Goal: Use online tool/utility: Utilize a website feature to perform a specific function

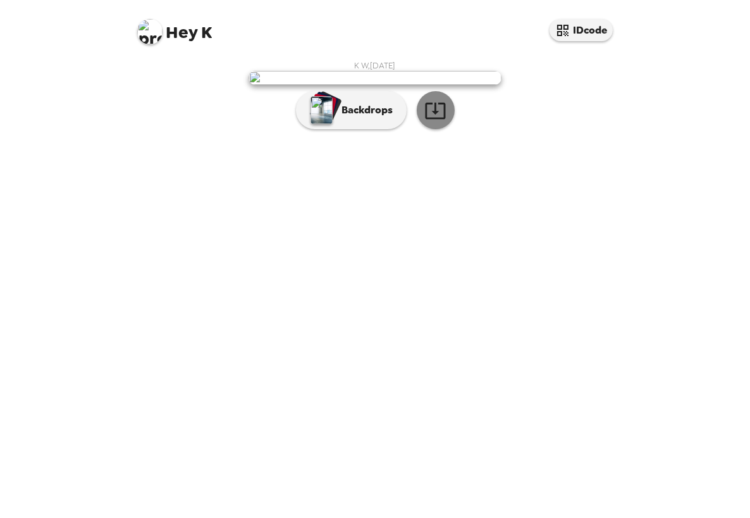
click at [437, 119] on icon "button" at bounding box center [435, 110] width 20 height 16
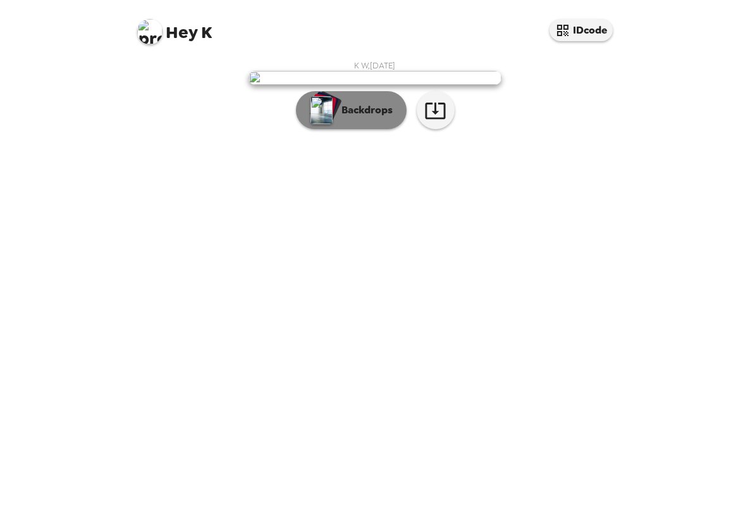
click at [359, 118] on p "Backdrops" at bounding box center [365, 109] width 58 height 15
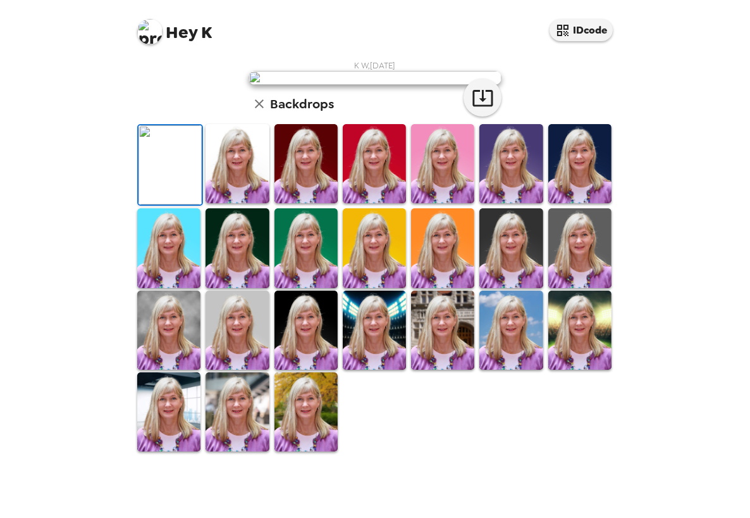
scroll to position [61, 0]
click at [308, 203] on img at bounding box center [306, 163] width 63 height 79
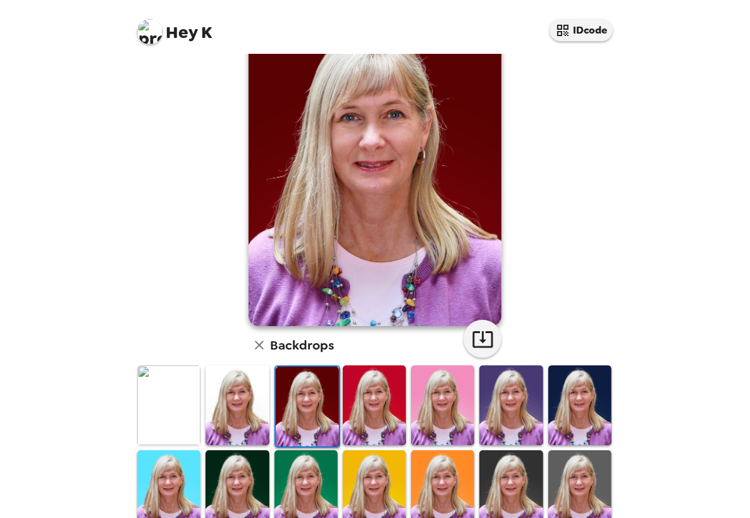
scroll to position [0, 0]
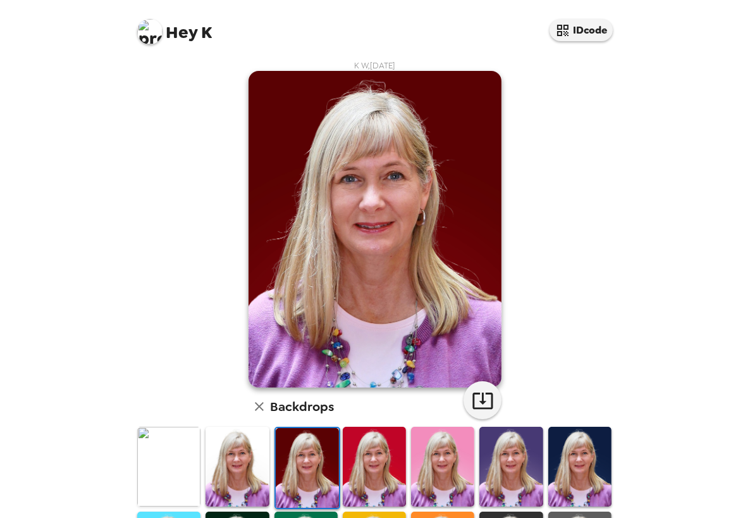
click at [510, 471] on img at bounding box center [511, 465] width 63 height 79
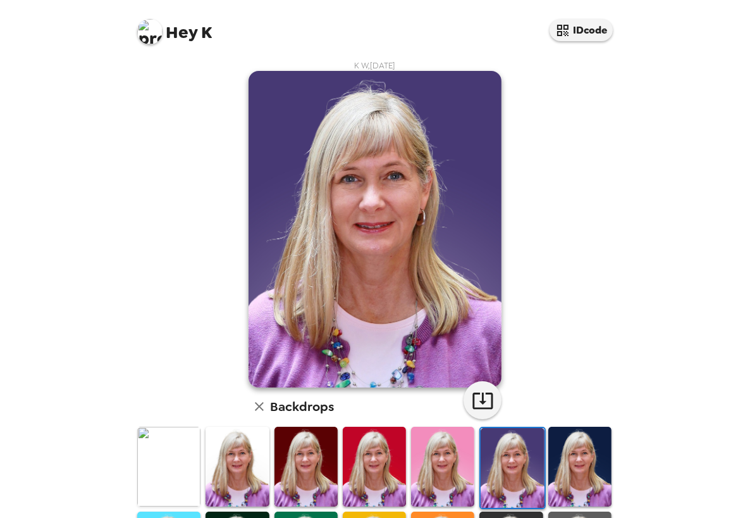
click at [556, 465] on img at bounding box center [580, 465] width 63 height 79
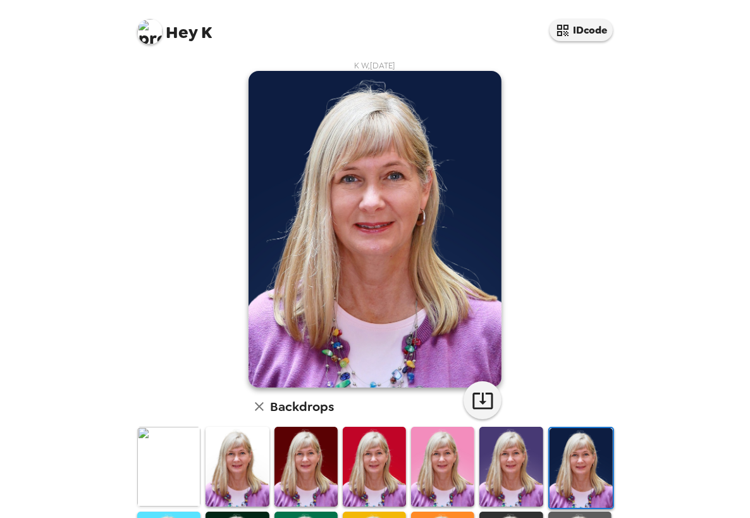
scroll to position [63, 0]
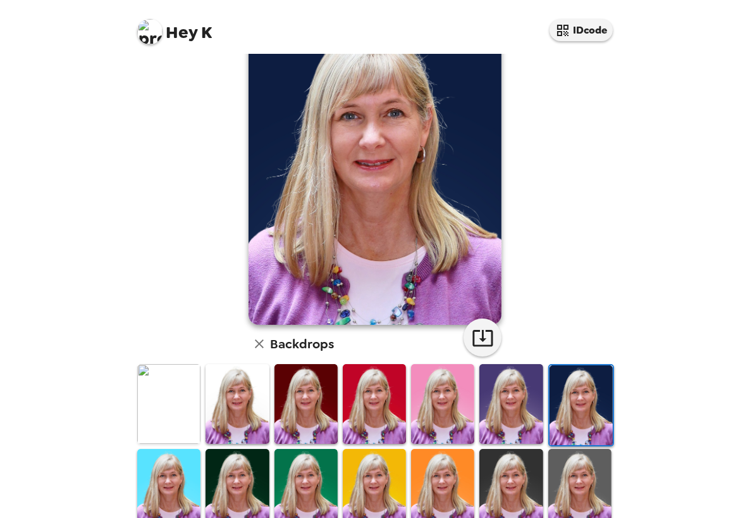
click at [240, 473] on img at bounding box center [237, 488] width 63 height 79
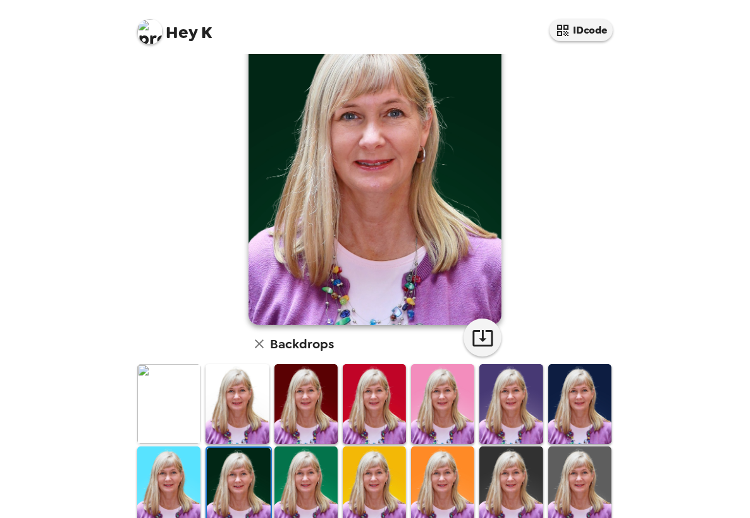
scroll to position [0, 0]
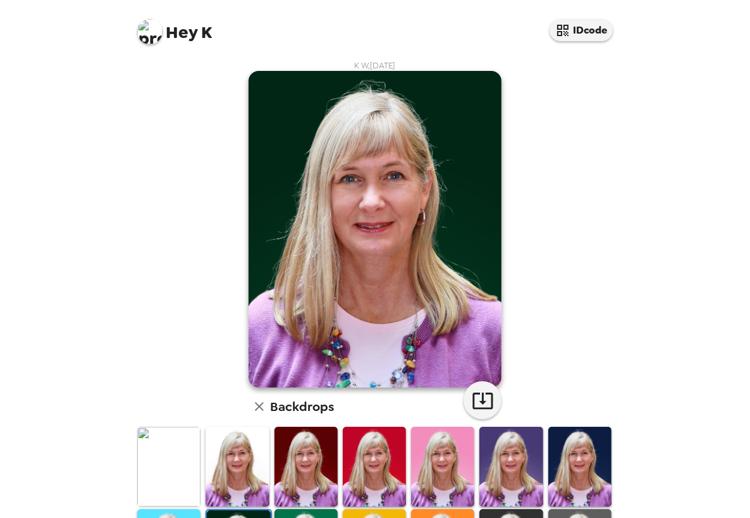
click at [308, 454] on img at bounding box center [306, 465] width 63 height 79
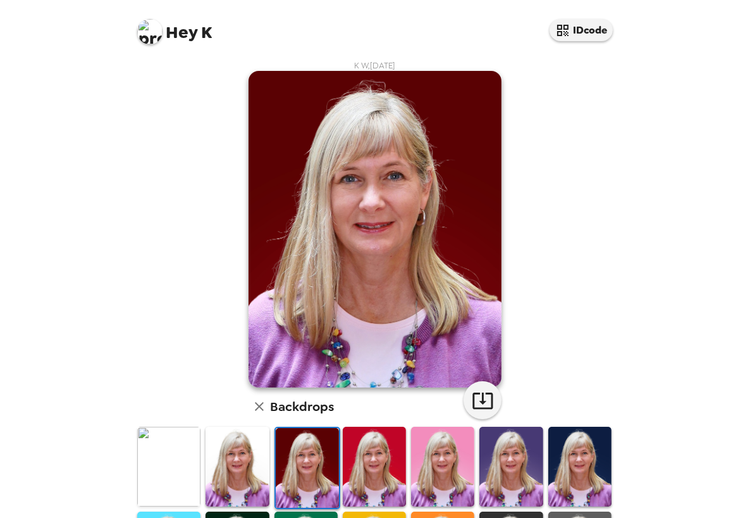
click at [435, 472] on img at bounding box center [442, 465] width 63 height 79
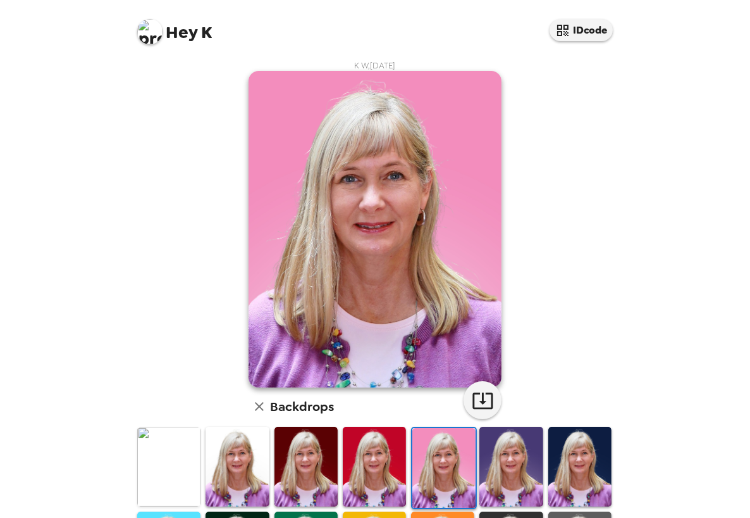
click at [487, 470] on img at bounding box center [511, 465] width 63 height 79
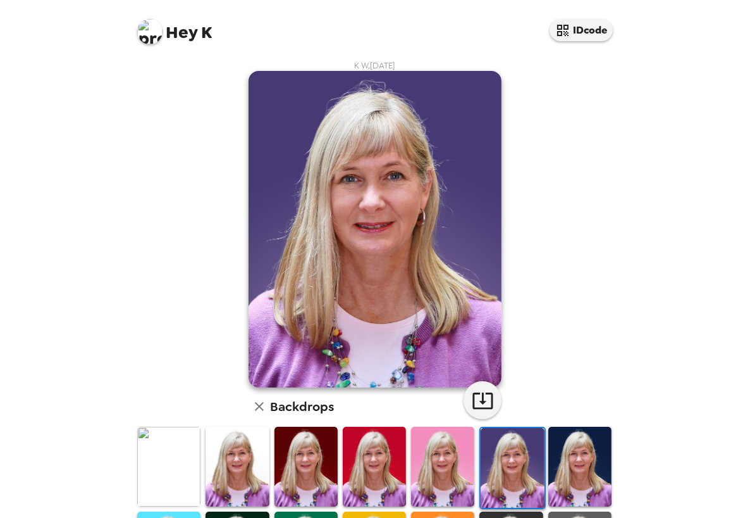
click at [568, 475] on img at bounding box center [580, 465] width 63 height 79
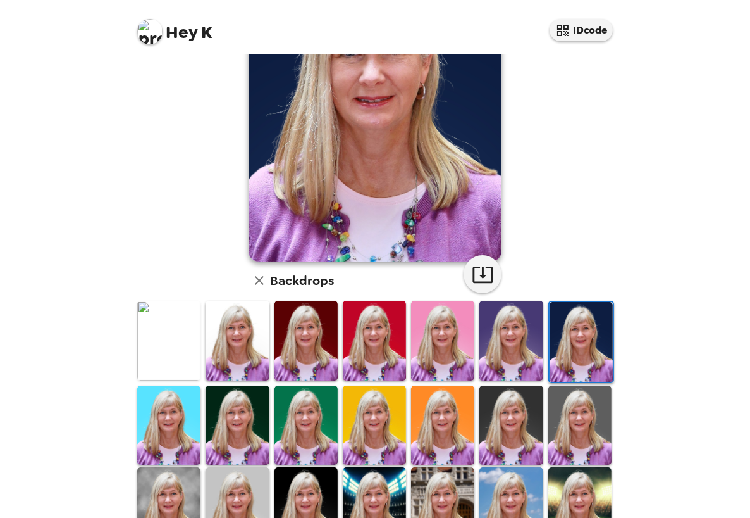
scroll to position [126, 0]
click at [327, 429] on img at bounding box center [306, 424] width 63 height 79
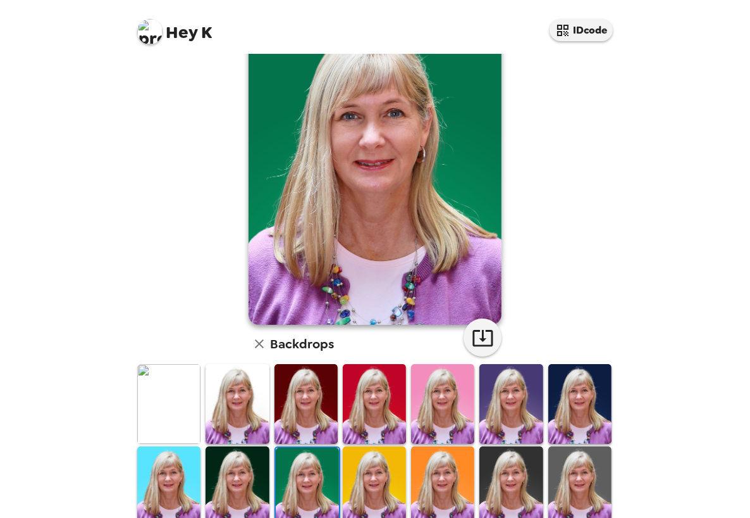
scroll to position [190, 0]
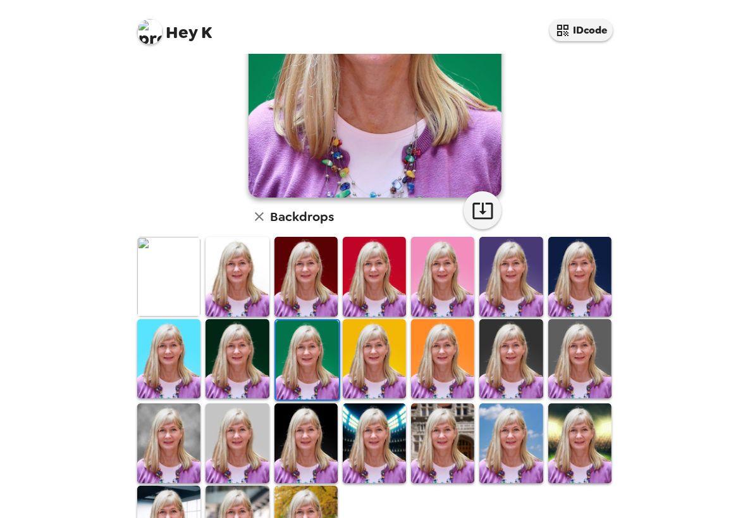
click at [245, 441] on img at bounding box center [237, 442] width 63 height 79
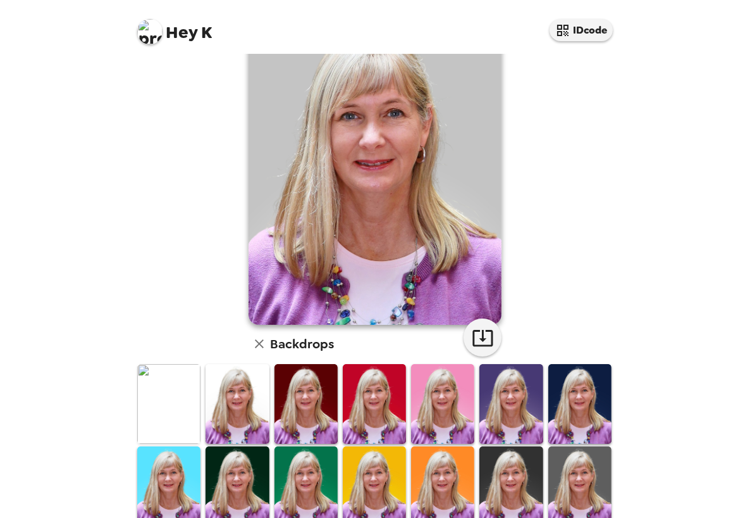
scroll to position [126, 0]
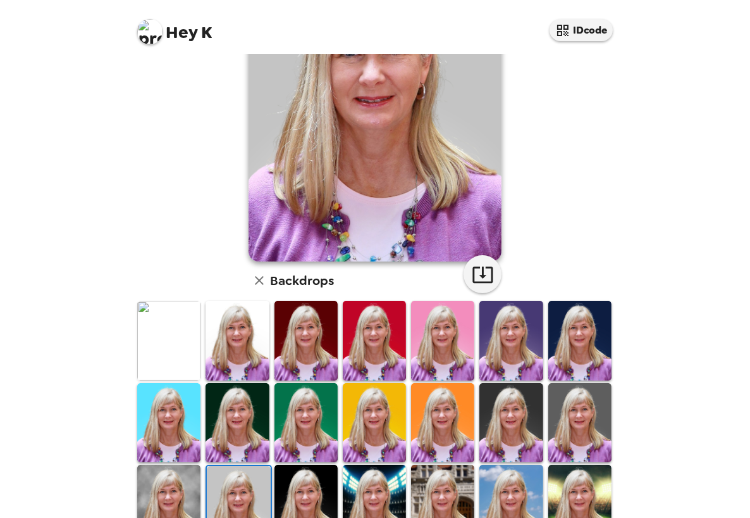
click at [160, 481] on img at bounding box center [168, 503] width 63 height 79
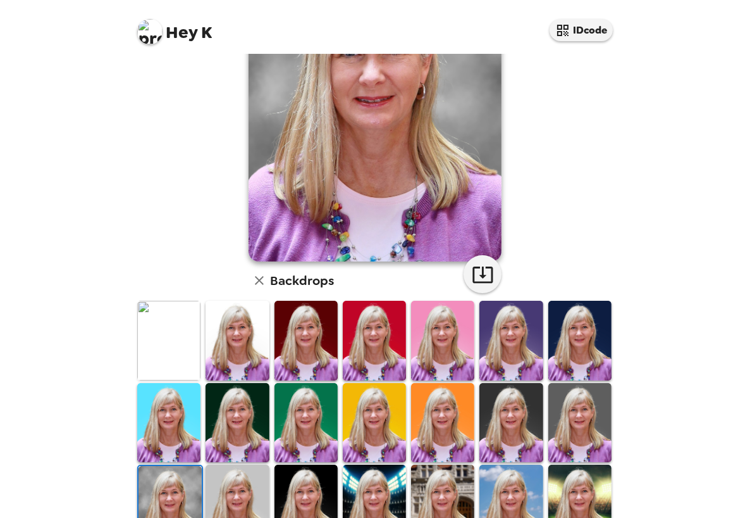
scroll to position [0, 0]
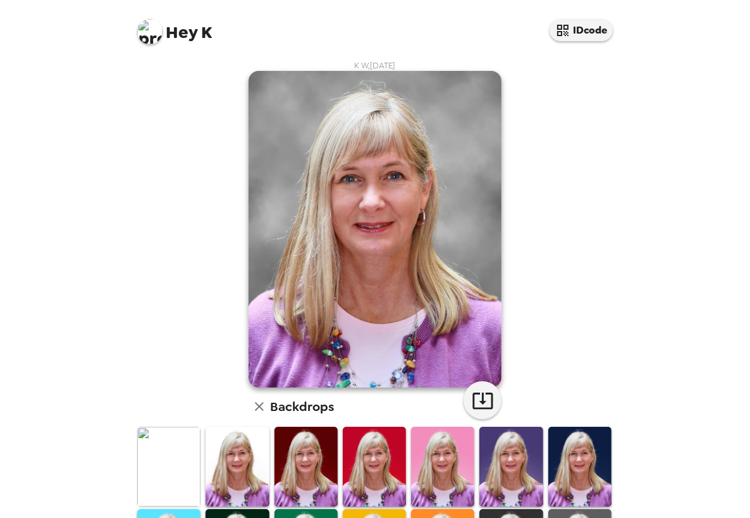
click at [502, 484] on img at bounding box center [511, 465] width 63 height 79
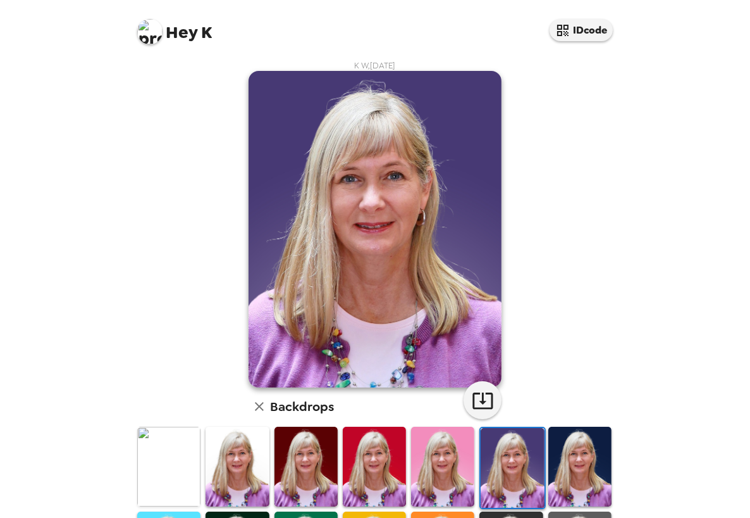
click at [308, 468] on img at bounding box center [306, 465] width 63 height 79
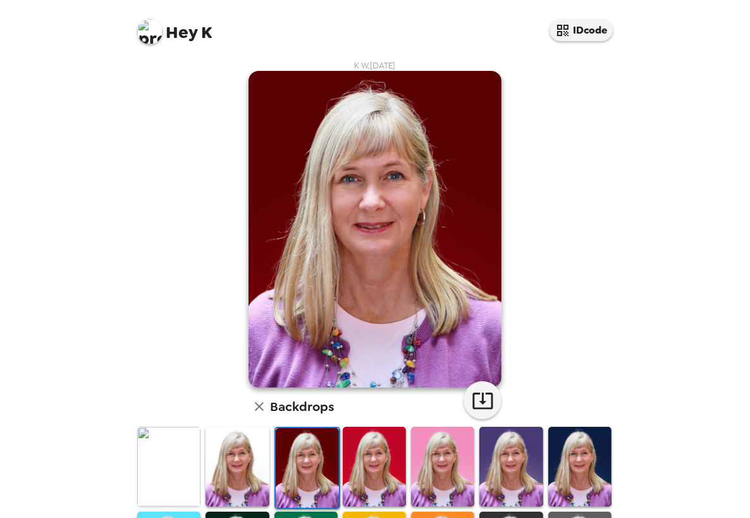
click at [516, 471] on img at bounding box center [511, 465] width 63 height 79
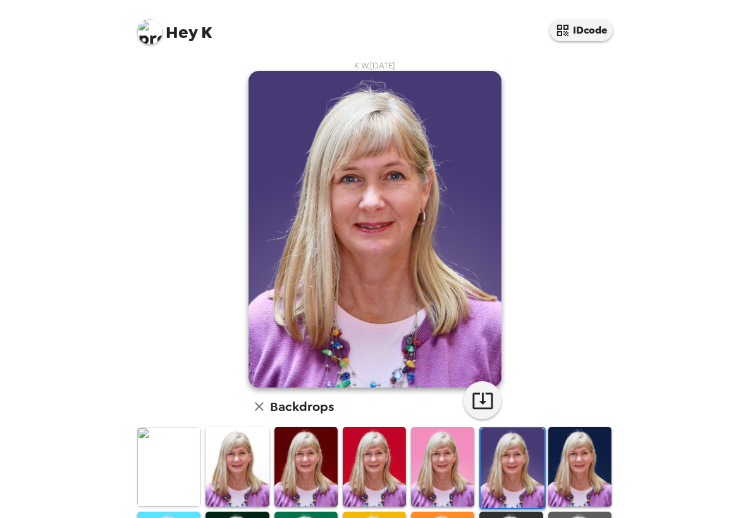
click at [309, 475] on img at bounding box center [306, 465] width 63 height 79
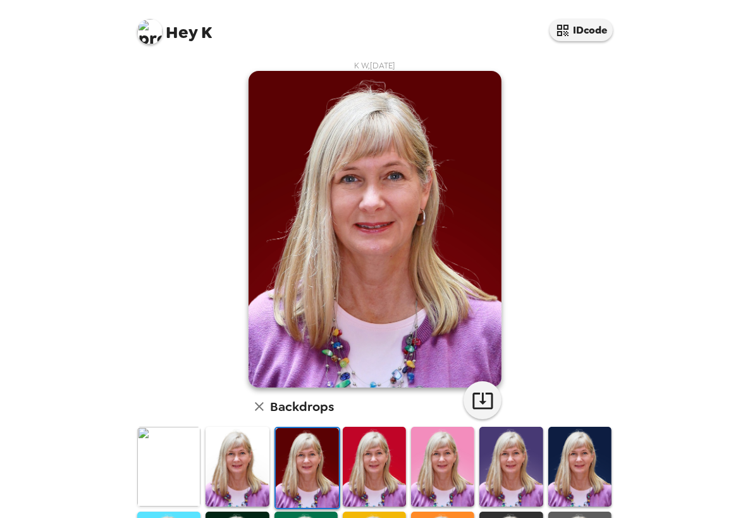
click at [576, 467] on img at bounding box center [580, 465] width 63 height 79
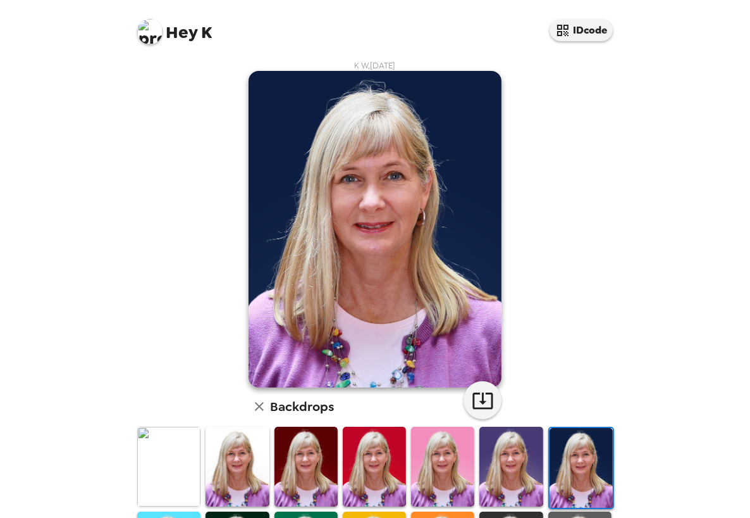
click at [518, 478] on img at bounding box center [511, 465] width 63 height 79
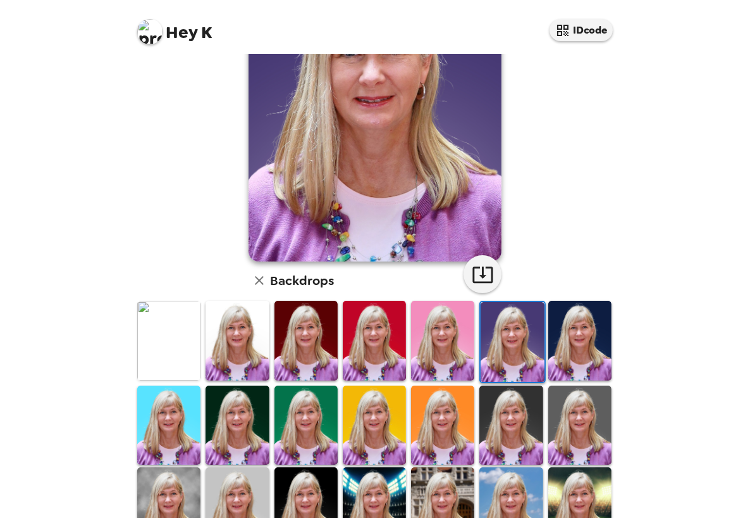
scroll to position [63, 0]
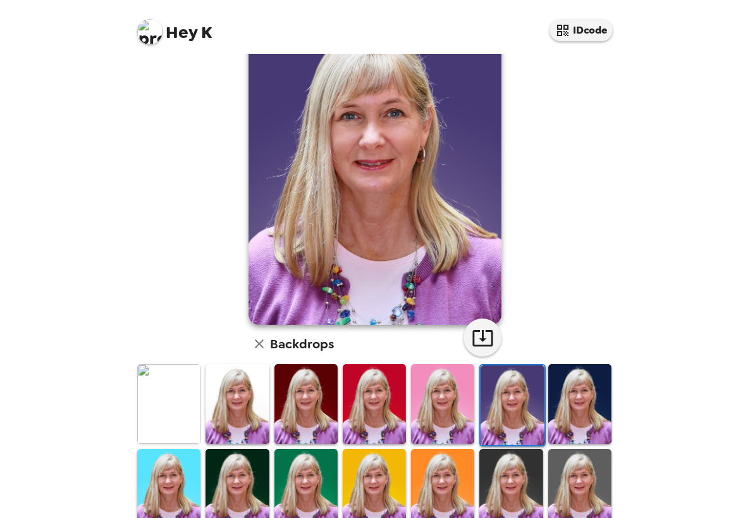
click at [229, 474] on img at bounding box center [237, 488] width 63 height 79
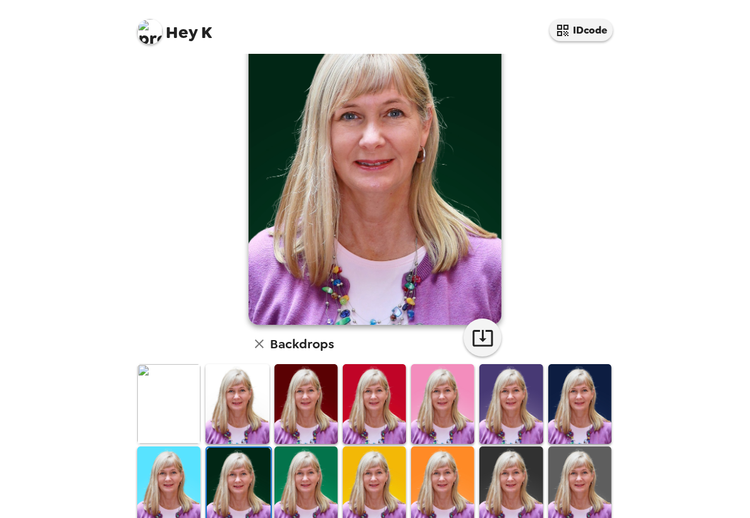
scroll to position [0, 0]
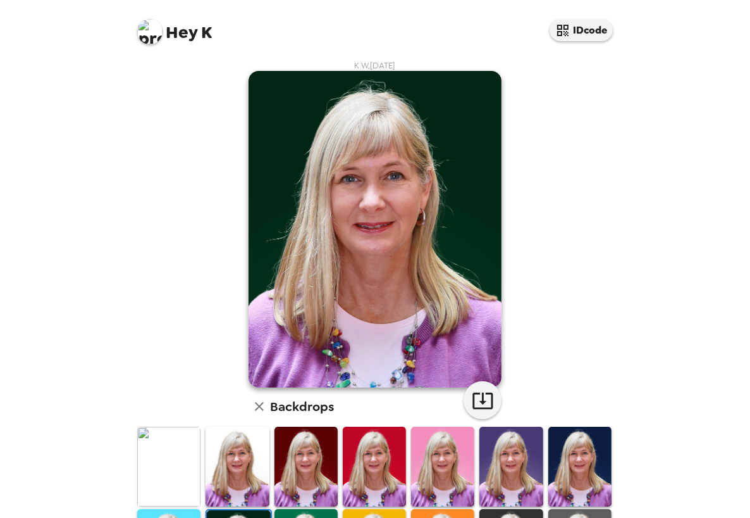
scroll to position [63, 0]
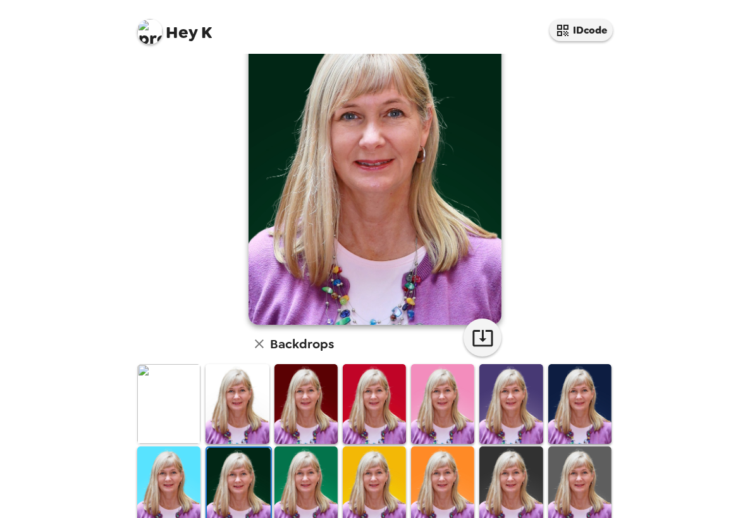
click at [498, 471] on img at bounding box center [511, 485] width 63 height 79
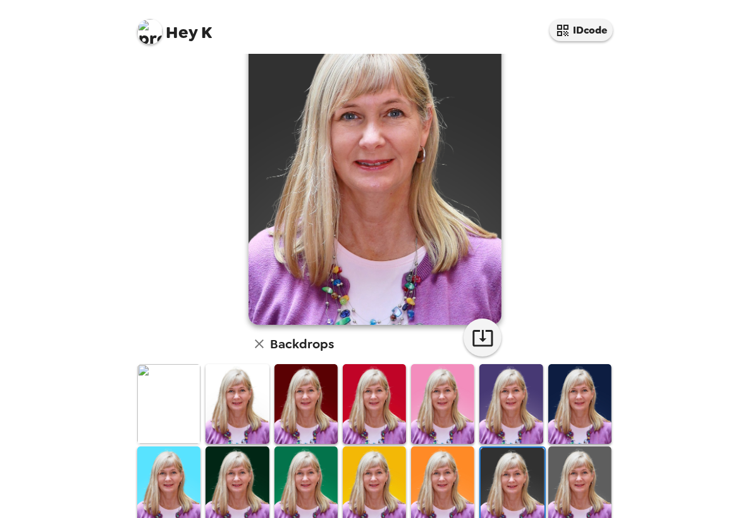
click at [575, 484] on img at bounding box center [580, 485] width 63 height 79
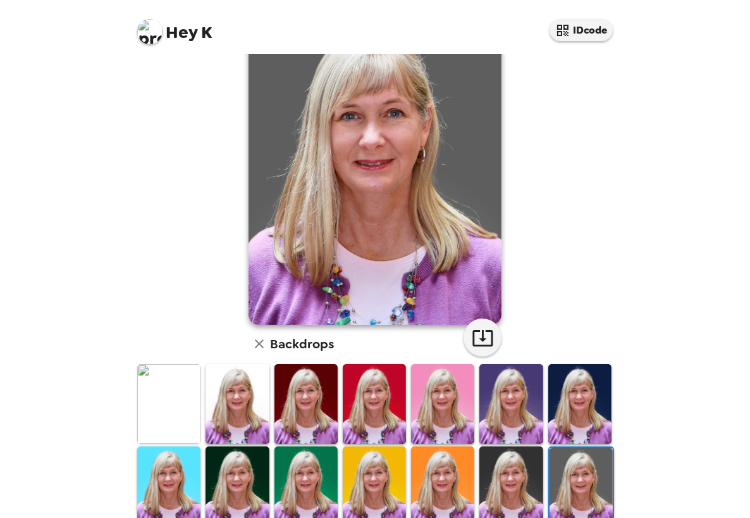
click at [506, 485] on img at bounding box center [511, 485] width 63 height 79
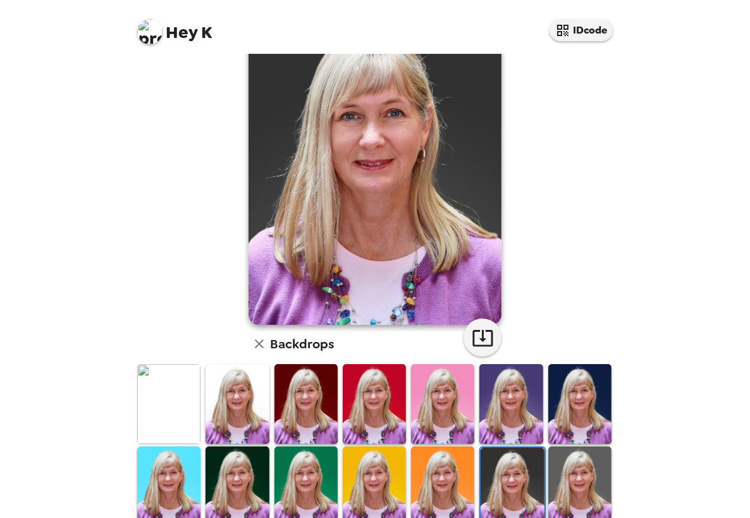
click at [245, 408] on img at bounding box center [237, 403] width 63 height 79
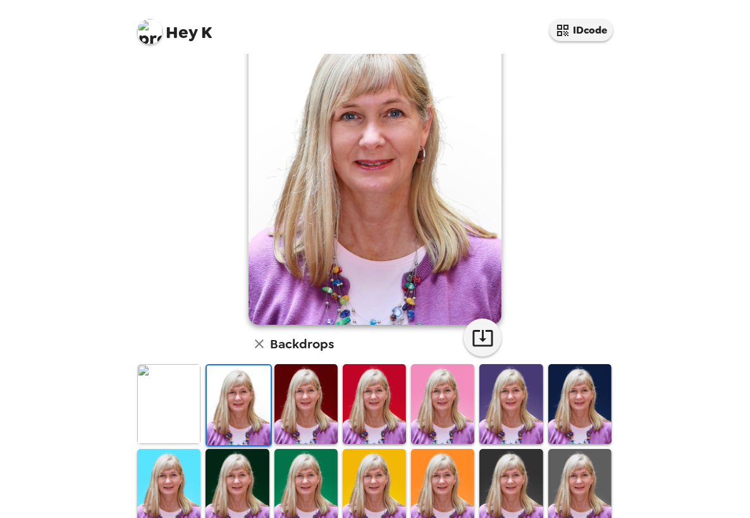
drag, startPoint x: 314, startPoint y: 399, endPoint x: 316, endPoint y: 383, distance: 15.9
click at [316, 399] on img at bounding box center [306, 403] width 63 height 79
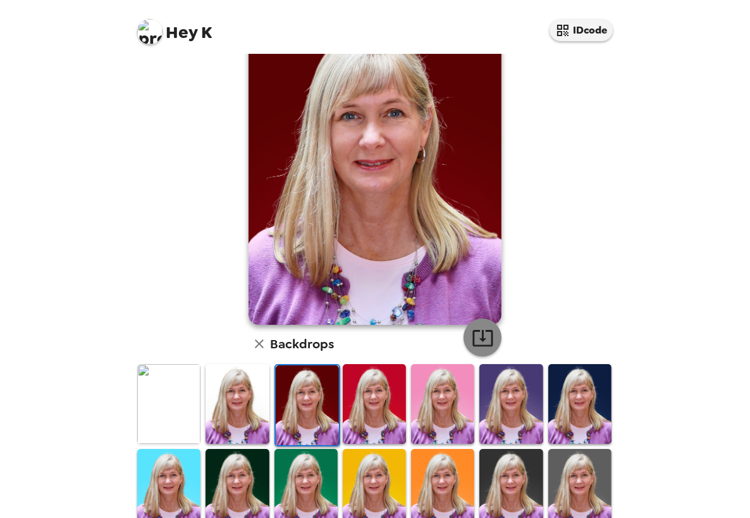
click at [482, 335] on icon "button" at bounding box center [483, 337] width 22 height 22
click at [506, 404] on img at bounding box center [511, 403] width 63 height 79
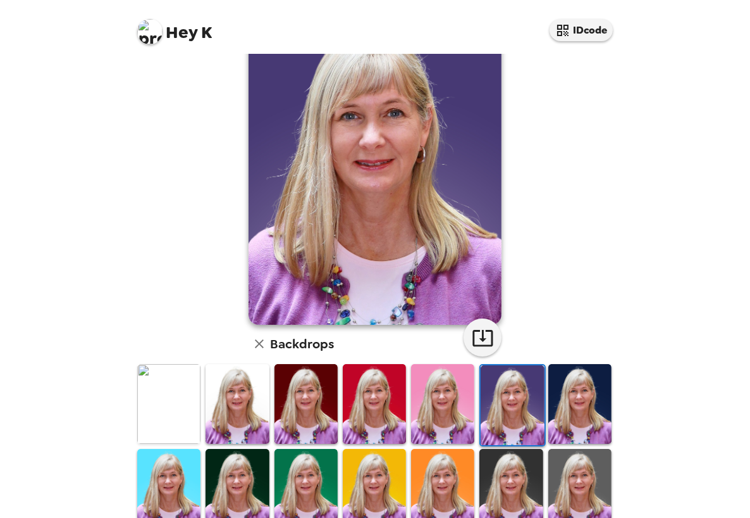
scroll to position [0, 0]
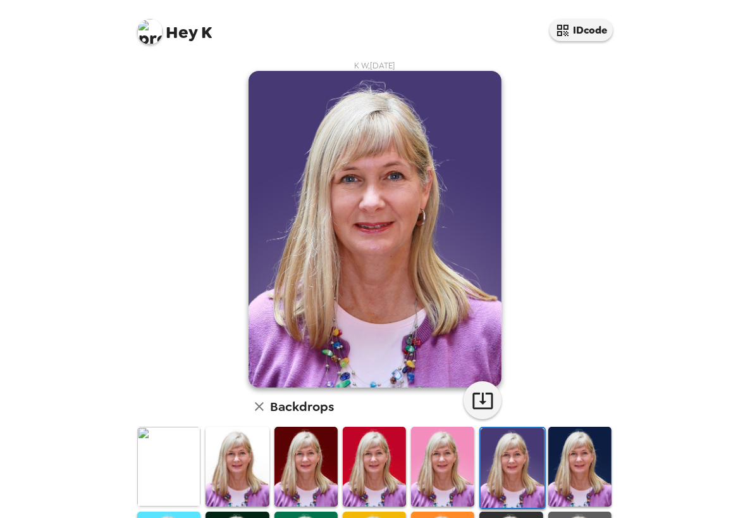
drag, startPoint x: 344, startPoint y: 265, endPoint x: 483, endPoint y: 341, distance: 158.0
click at [483, 341] on img at bounding box center [375, 229] width 253 height 316
click at [475, 332] on img at bounding box center [375, 229] width 253 height 316
click at [548, 307] on div "K W , 08-27-2025 Backdrops" at bounding box center [375, 407] width 481 height 695
click at [475, 404] on icon "button" at bounding box center [483, 400] width 22 height 22
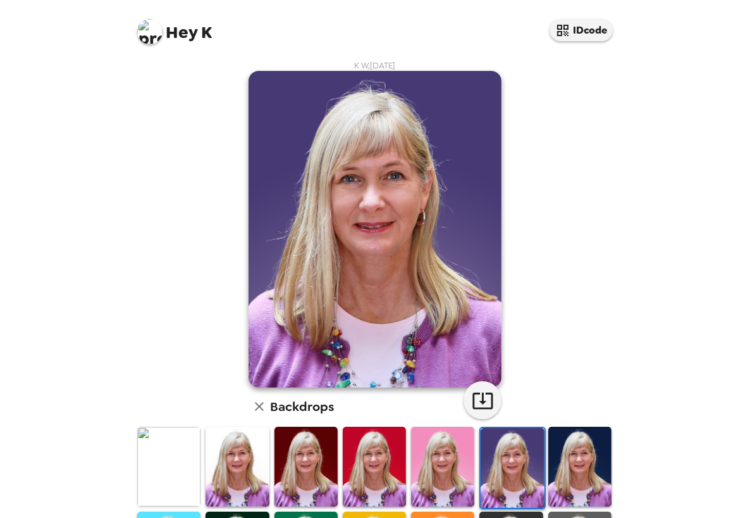
click at [567, 452] on img at bounding box center [580, 465] width 63 height 79
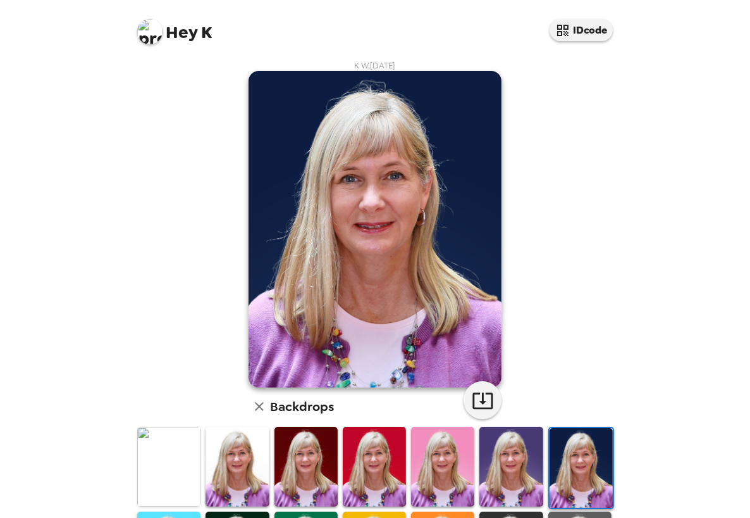
drag, startPoint x: 375, startPoint y: 322, endPoint x: 550, endPoint y: 347, distance: 176.5
click at [549, 347] on div "K W , 08-27-2025 Backdrops" at bounding box center [375, 407] width 481 height 695
click at [478, 399] on icon "button" at bounding box center [483, 400] width 20 height 16
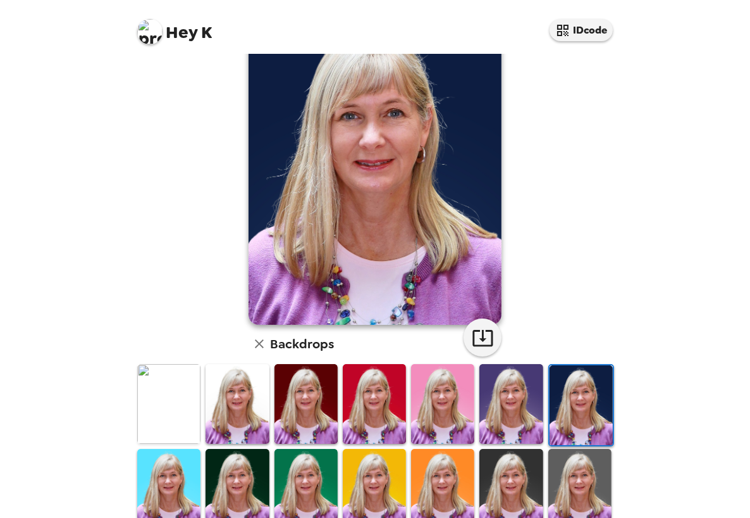
scroll to position [126, 0]
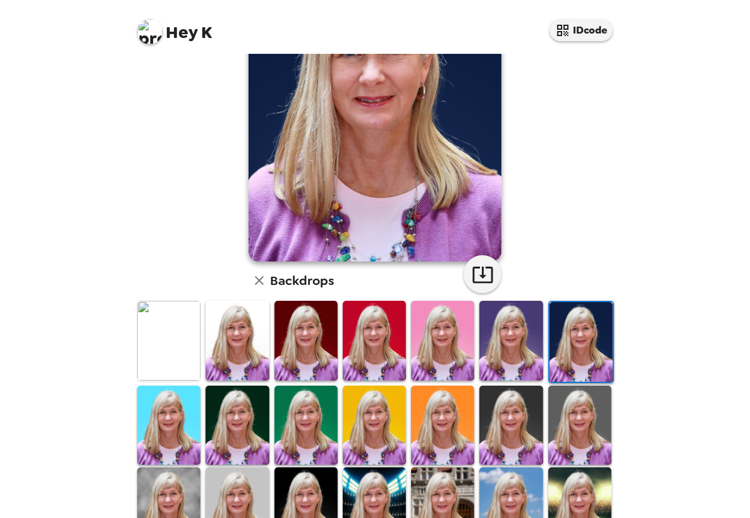
click at [239, 416] on img at bounding box center [237, 424] width 63 height 79
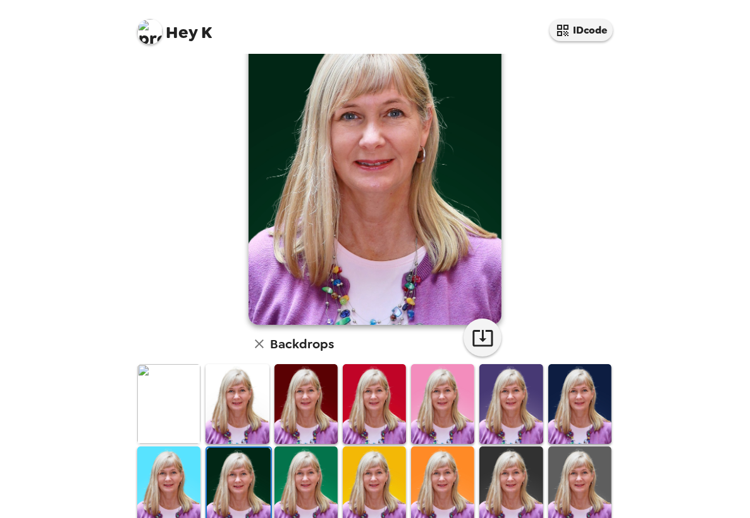
scroll to position [0, 0]
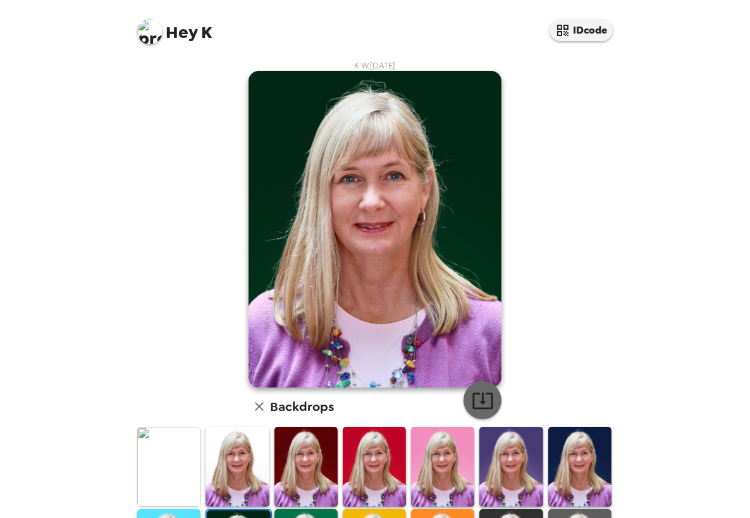
click at [483, 396] on icon "button" at bounding box center [483, 400] width 22 height 22
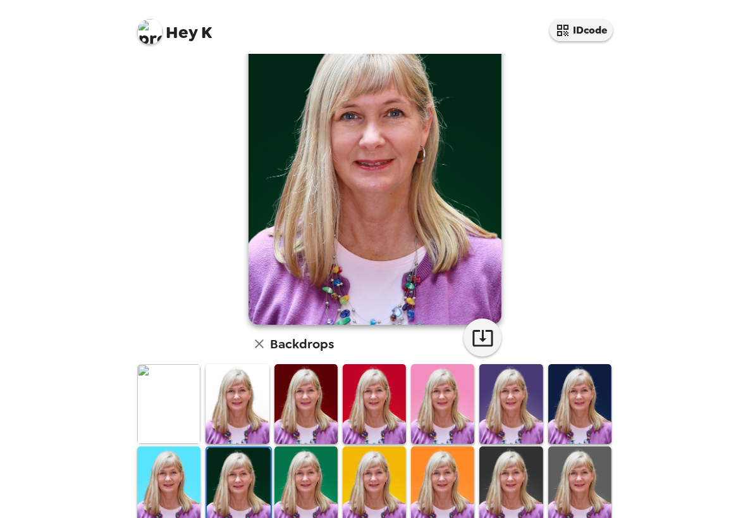
scroll to position [126, 0]
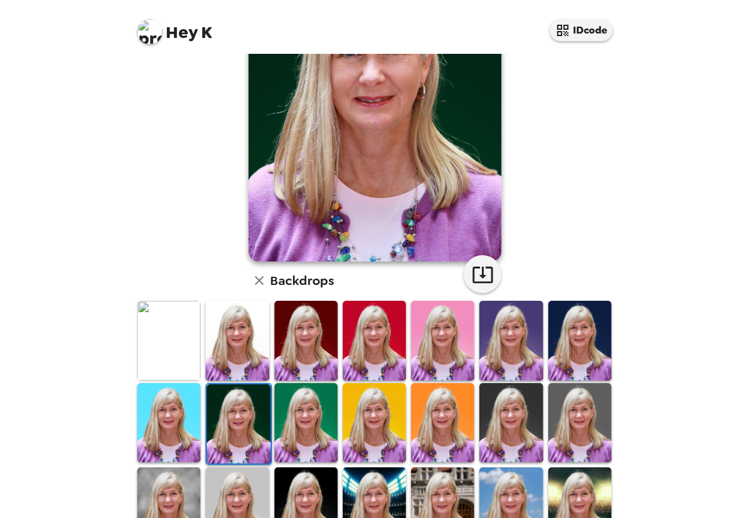
click at [506, 439] on img at bounding box center [511, 422] width 63 height 79
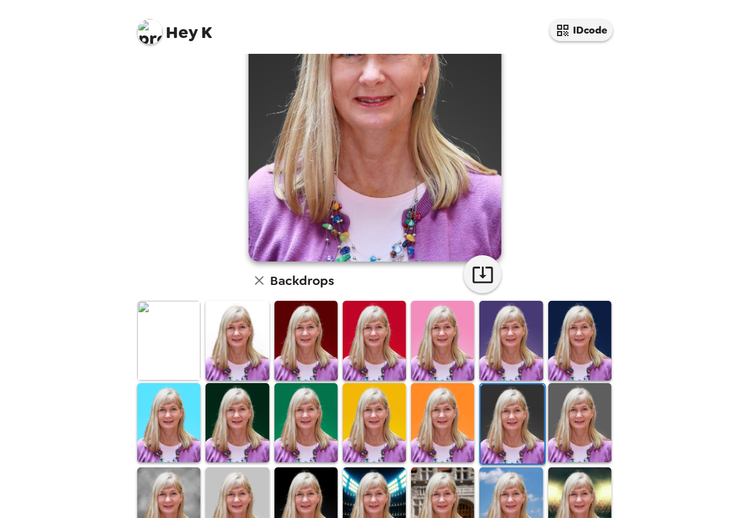
scroll to position [63, 0]
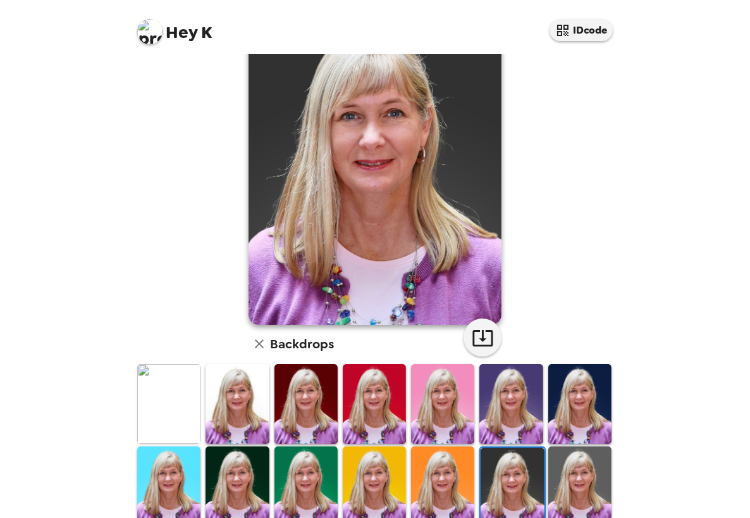
click at [574, 475] on img at bounding box center [580, 485] width 63 height 79
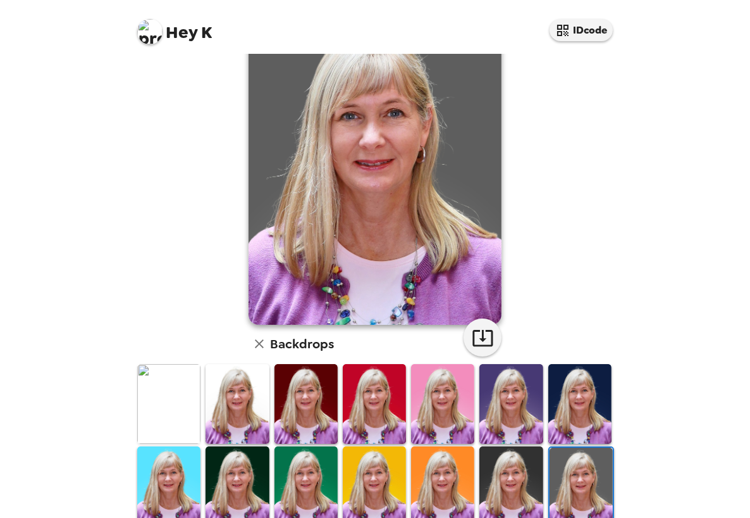
drag, startPoint x: 508, startPoint y: 477, endPoint x: 504, endPoint y: 467, distance: 11.0
click at [507, 477] on img at bounding box center [511, 485] width 63 height 79
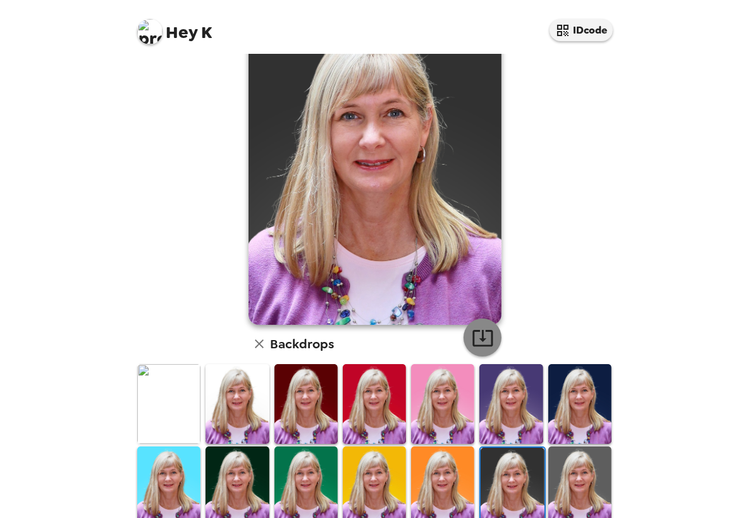
click at [481, 333] on icon "button" at bounding box center [483, 337] width 22 height 22
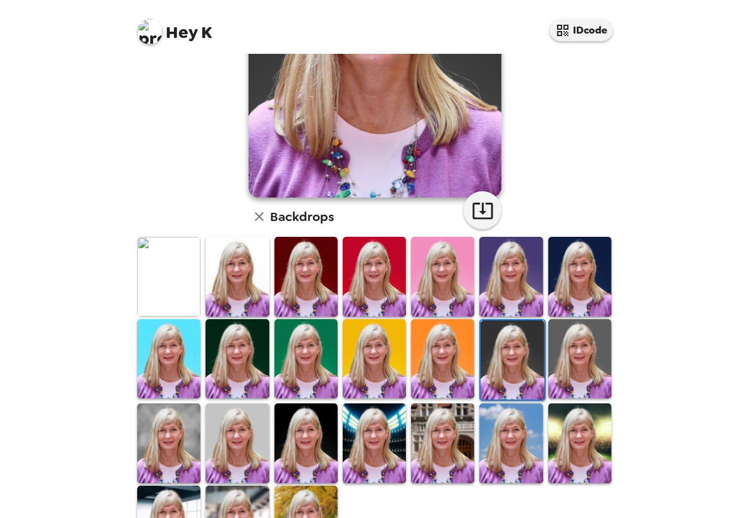
click at [179, 427] on img at bounding box center [168, 442] width 63 height 79
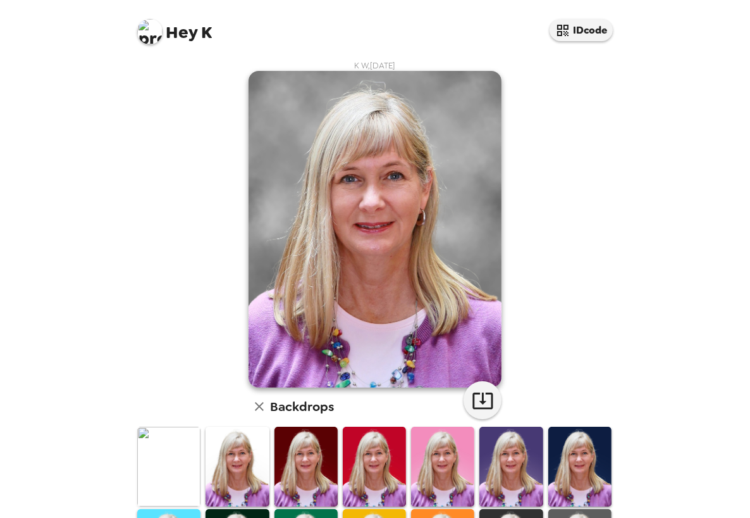
scroll to position [63, 0]
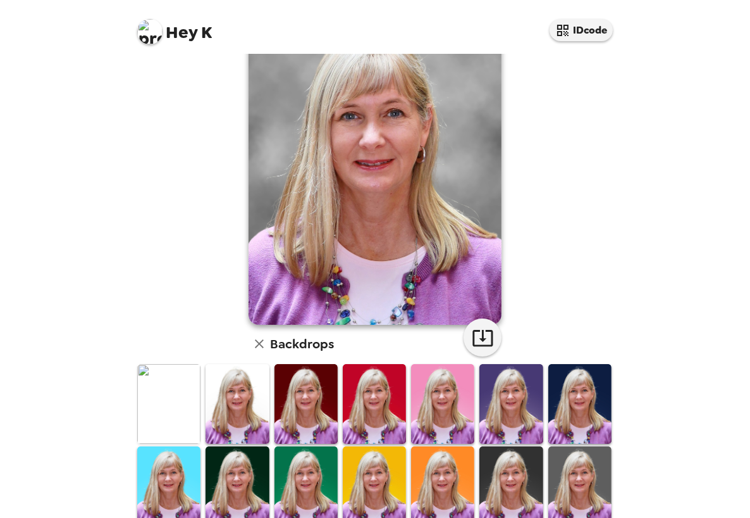
click at [574, 467] on img at bounding box center [580, 485] width 63 height 79
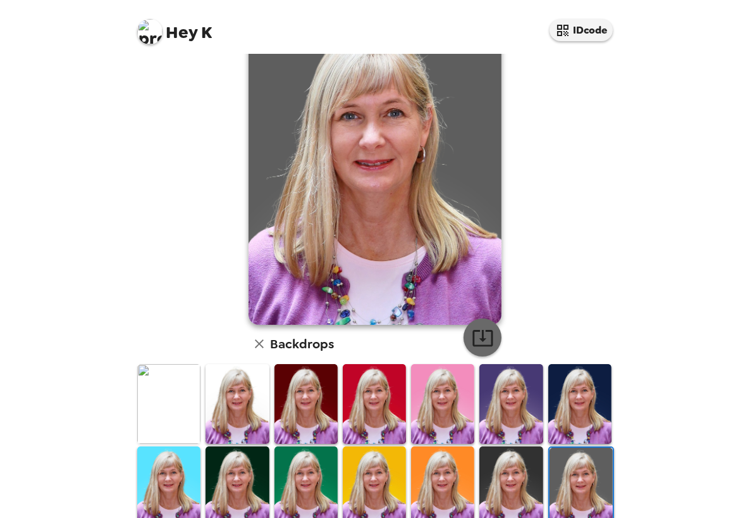
click at [482, 336] on icon "button" at bounding box center [483, 337] width 22 height 22
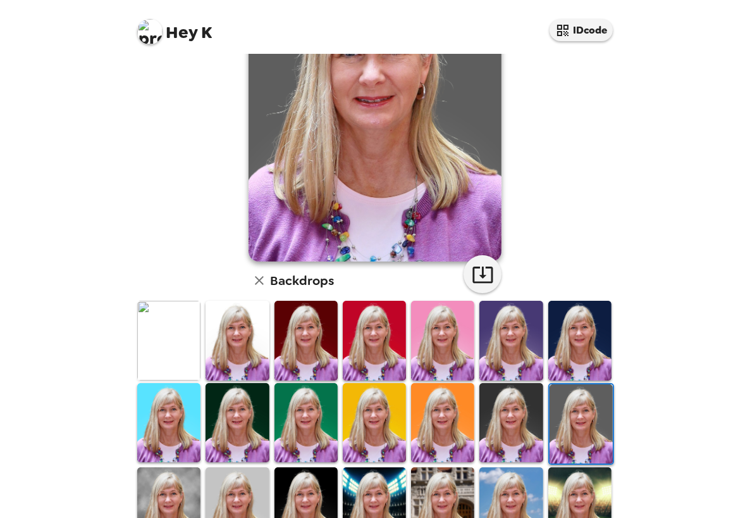
scroll to position [190, 0]
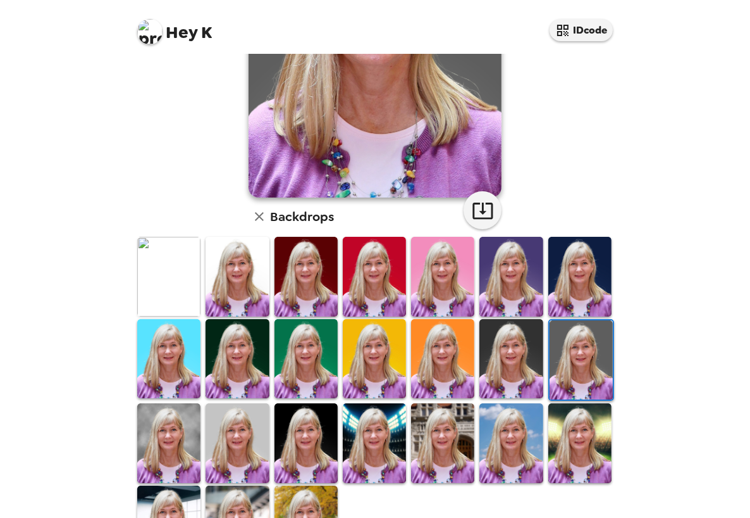
click at [180, 441] on img at bounding box center [168, 442] width 63 height 79
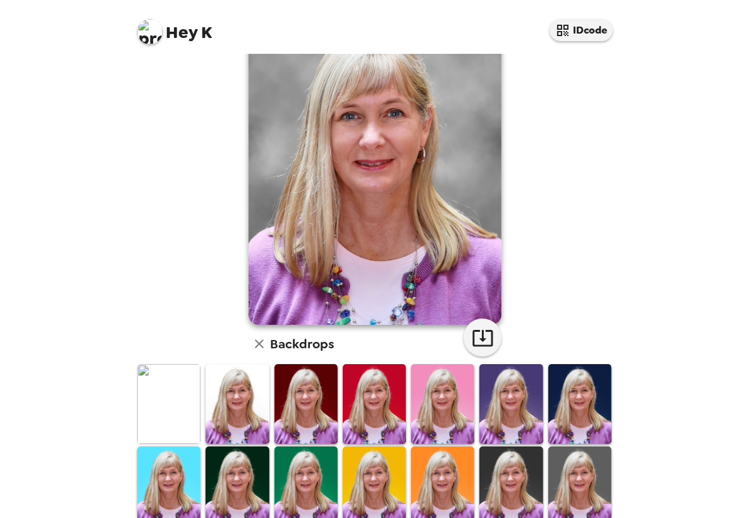
scroll to position [0, 0]
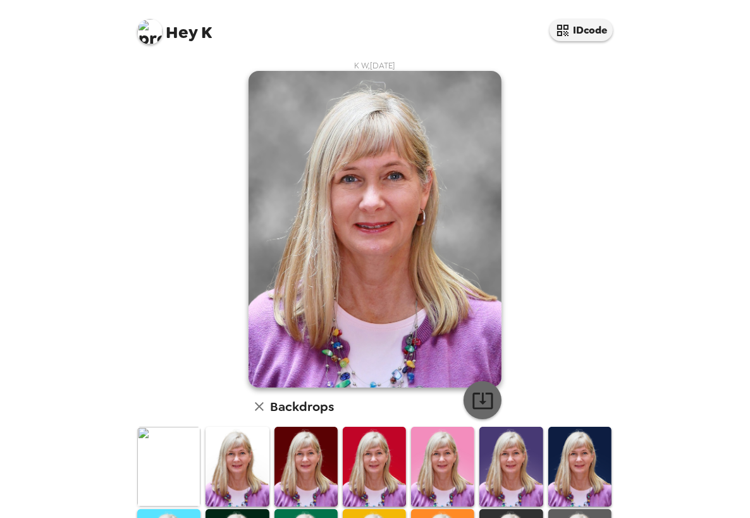
click at [482, 401] on icon "button" at bounding box center [483, 400] width 22 height 22
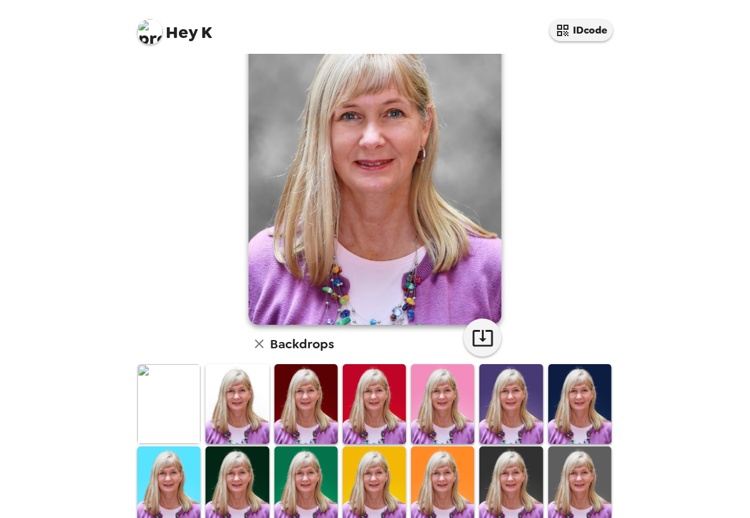
scroll to position [190, 0]
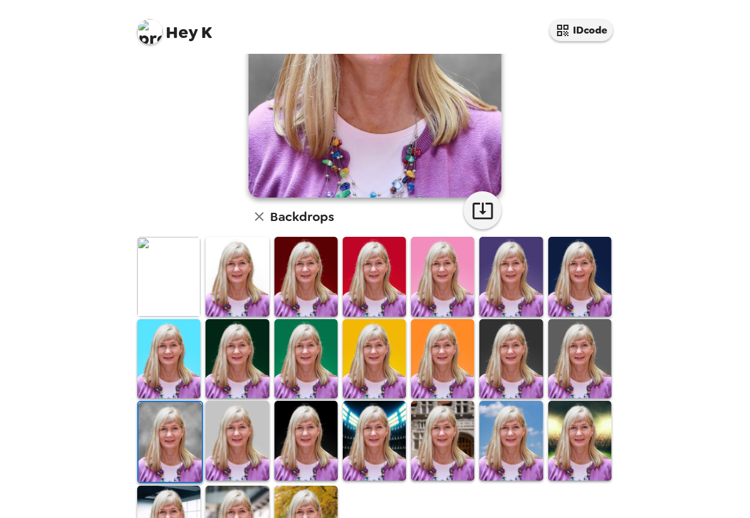
click at [304, 424] on img at bounding box center [306, 440] width 63 height 79
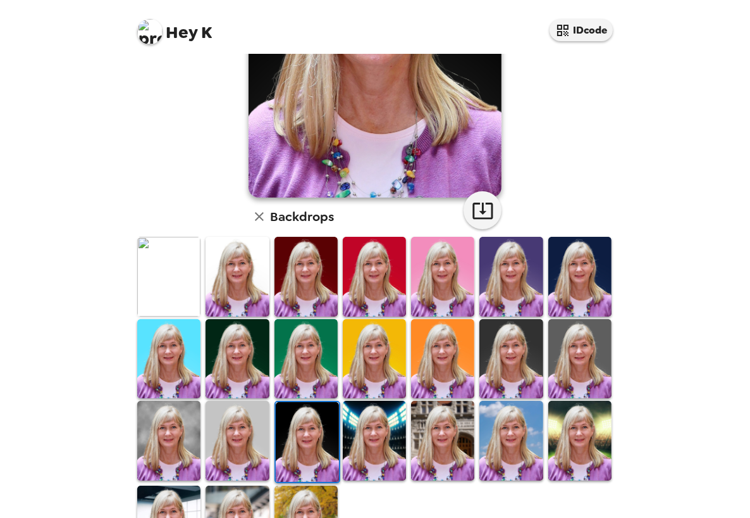
scroll to position [0, 0]
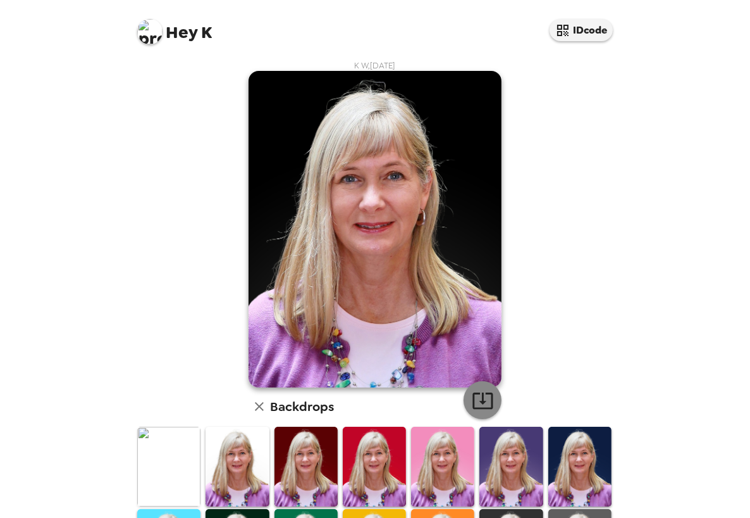
click at [480, 400] on icon "button" at bounding box center [483, 400] width 22 height 22
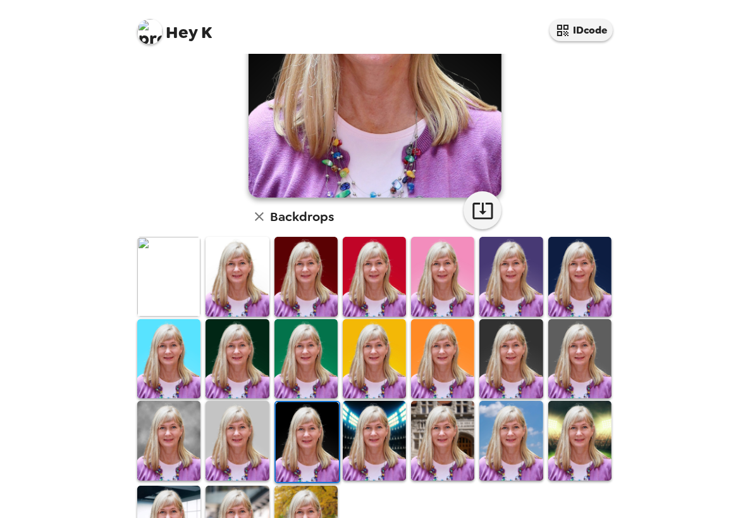
scroll to position [251, 0]
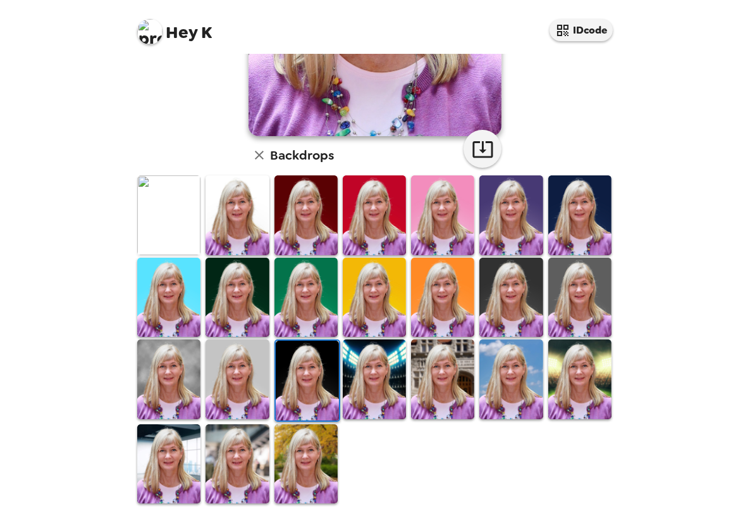
click at [504, 382] on img at bounding box center [511, 378] width 63 height 79
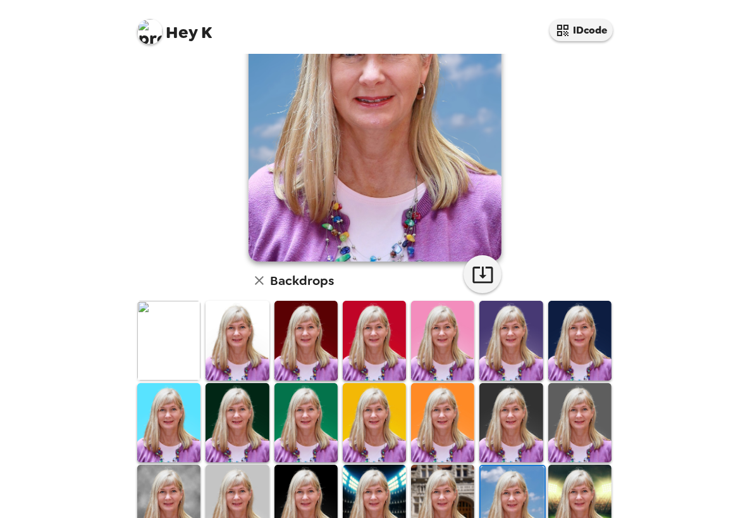
scroll to position [190, 0]
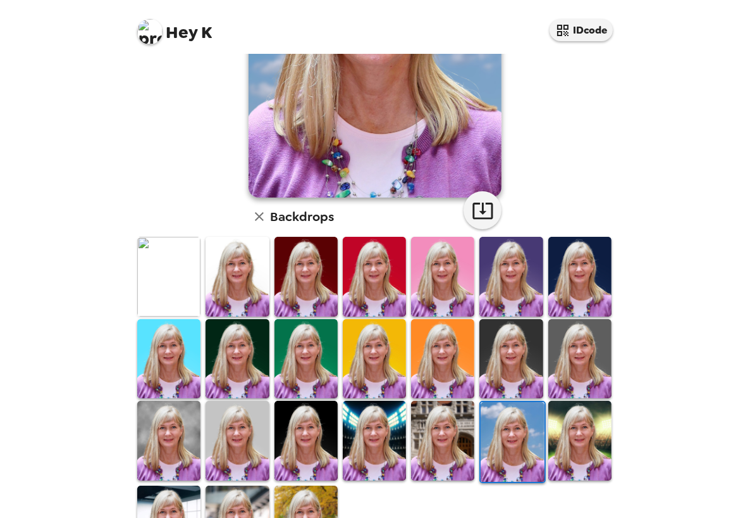
drag, startPoint x: 574, startPoint y: 447, endPoint x: 566, endPoint y: 444, distance: 8.2
click at [574, 447] on img at bounding box center [580, 440] width 63 height 79
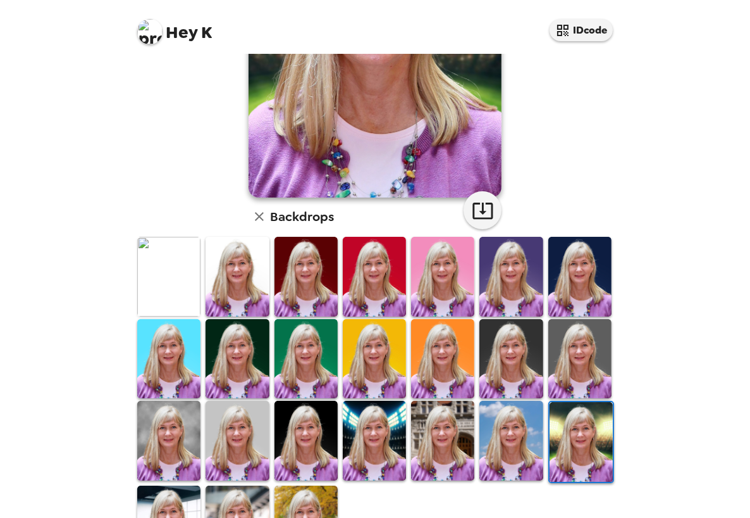
scroll to position [251, 0]
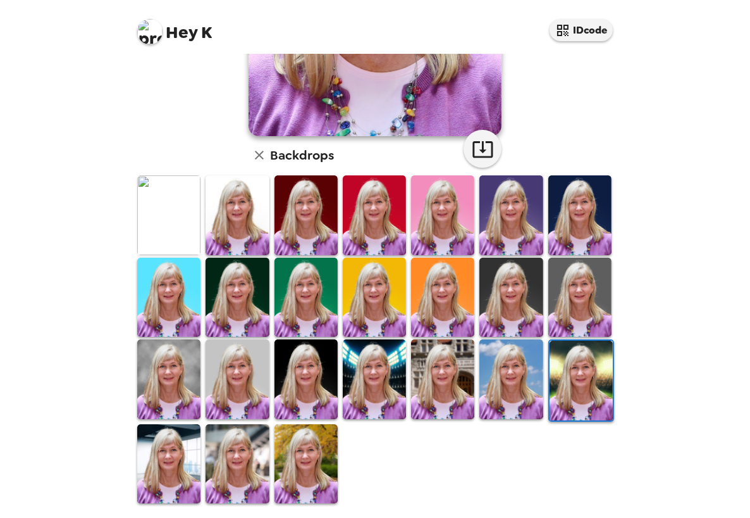
click at [458, 451] on div at bounding box center [378, 339] width 486 height 330
click at [437, 447] on div at bounding box center [378, 339] width 486 height 330
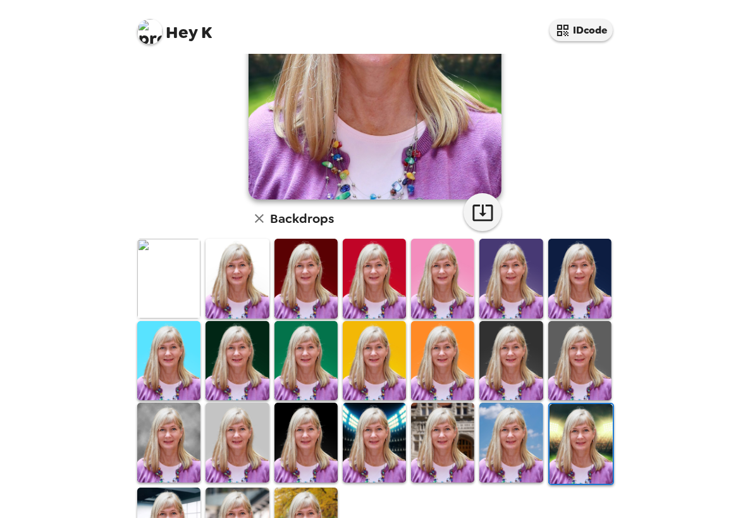
click at [428, 395] on img at bounding box center [442, 360] width 63 height 79
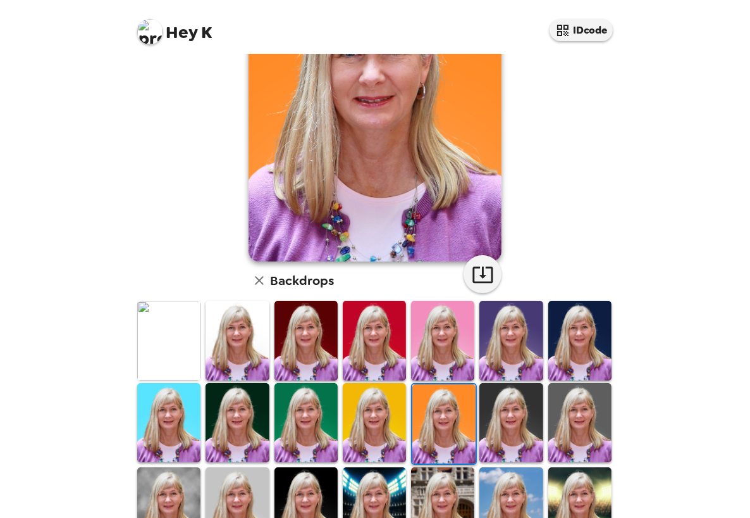
scroll to position [190, 0]
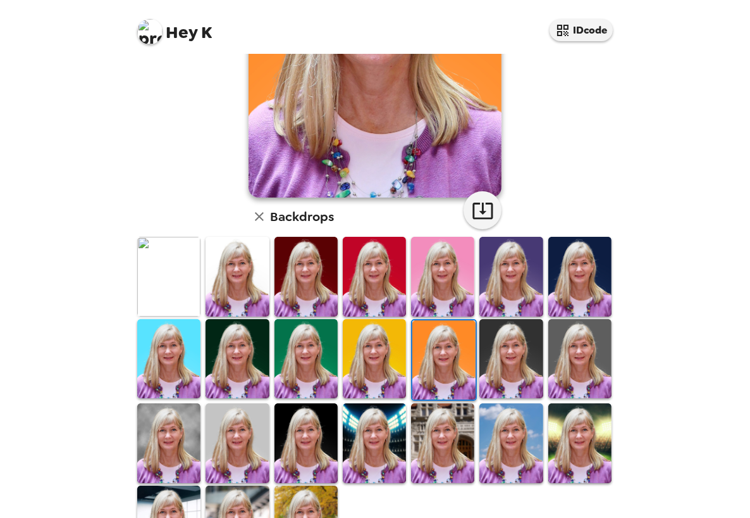
click at [449, 494] on div at bounding box center [378, 400] width 486 height 330
click at [437, 493] on div at bounding box center [378, 400] width 486 height 330
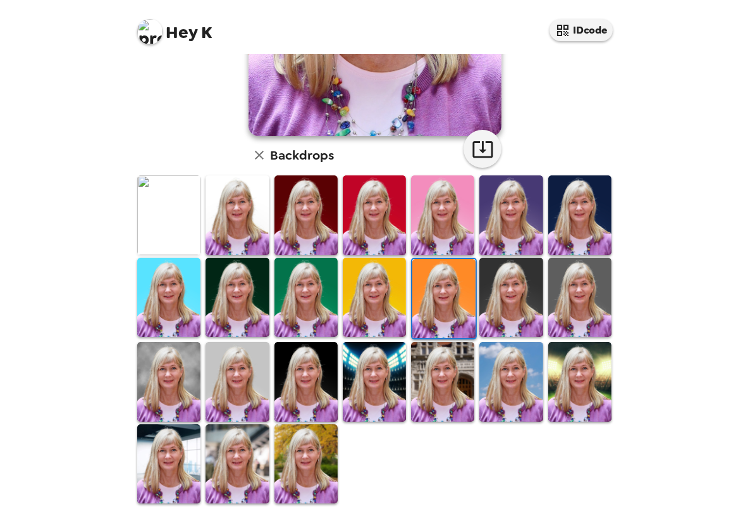
scroll to position [251, 0]
click at [178, 461] on img at bounding box center [168, 463] width 63 height 79
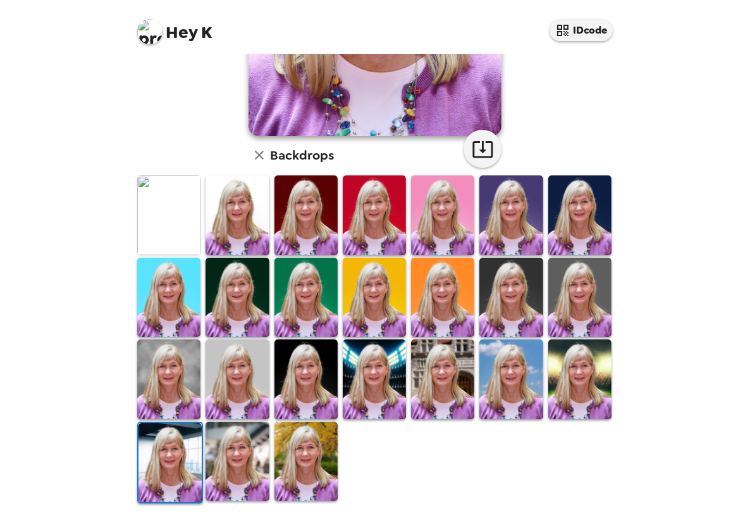
scroll to position [0, 0]
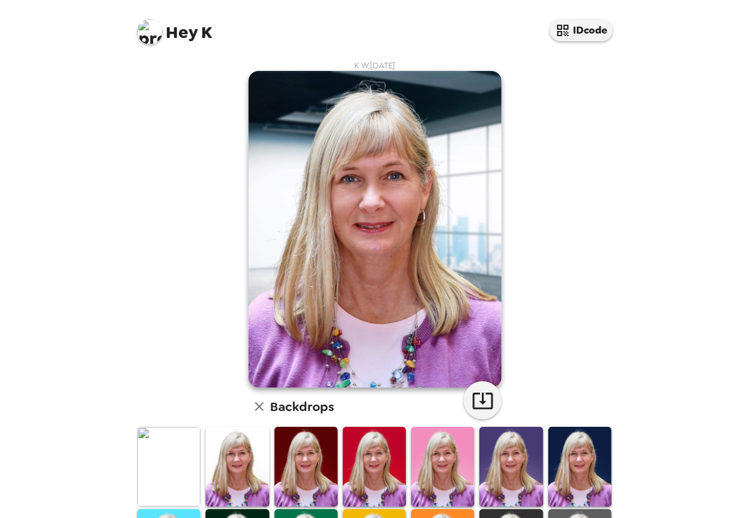
click at [232, 463] on img at bounding box center [237, 465] width 63 height 79
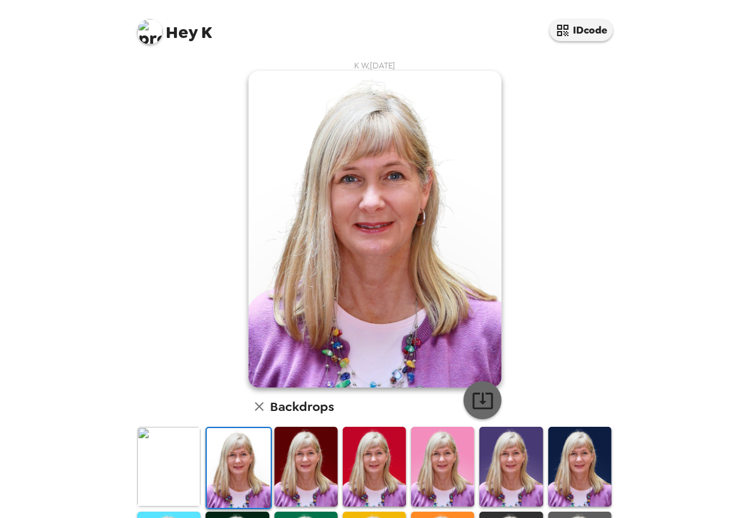
click at [476, 400] on icon "button" at bounding box center [483, 400] width 22 height 22
